Goal: Information Seeking & Learning: Learn about a topic

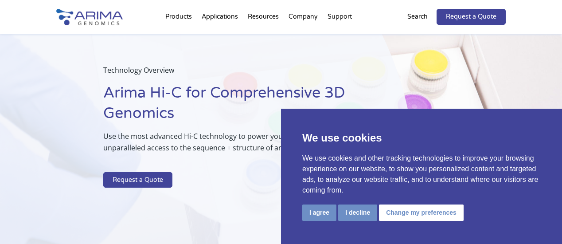
scroll to position [73, 0]
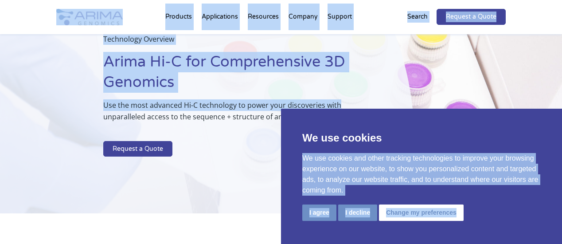
drag, startPoint x: 406, startPoint y: 131, endPoint x: 347, endPoint y: 104, distance: 64.8
click at [394, 213] on button "Change my preferences" at bounding box center [421, 212] width 85 height 16
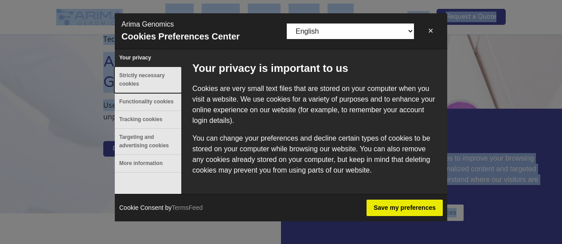
click at [159, 75] on button "Strictly necessary cookies" at bounding box center [148, 80] width 66 height 26
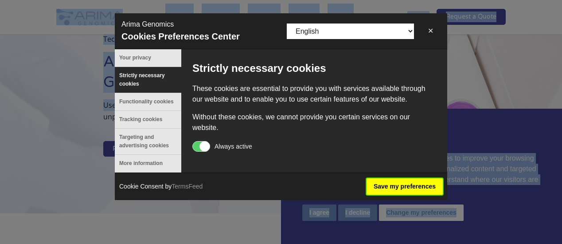
click at [404, 186] on button "Save my preferences" at bounding box center [404, 186] width 76 height 16
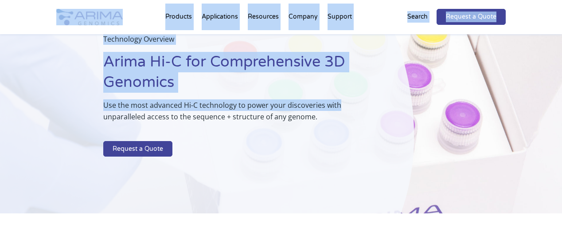
click at [56, 58] on div "Technology Overview Arima Hi-C for Comprehensive 3D Genomics Use the most advan…" at bounding box center [207, 96] width 414 height 233
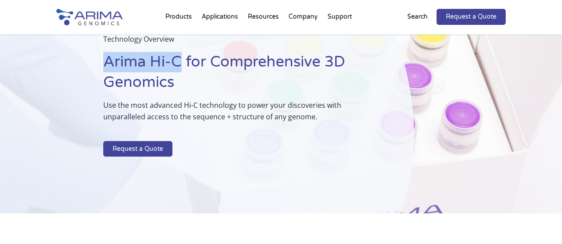
drag, startPoint x: 105, startPoint y: 58, endPoint x: 183, endPoint y: 57, distance: 78.4
click at [183, 57] on h1 "Arima Hi-C for Comprehensive 3D Genomics" at bounding box center [236, 75] width 266 height 47
click at [117, 63] on h1 "Arima Hi-C for Comprehensive 3D Genomics" at bounding box center [236, 75] width 266 height 47
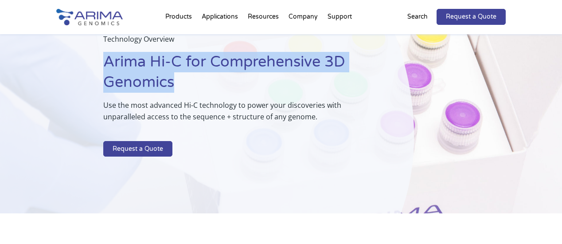
drag, startPoint x: 107, startPoint y: 62, endPoint x: 179, endPoint y: 82, distance: 74.5
click at [179, 82] on h1 "Arima Hi-C for Comprehensive 3D Genomics" at bounding box center [236, 75] width 266 height 47
copy h1 "Arima Hi-C for Comprehensive 3D Genomics"
